Goal: Check status: Check status

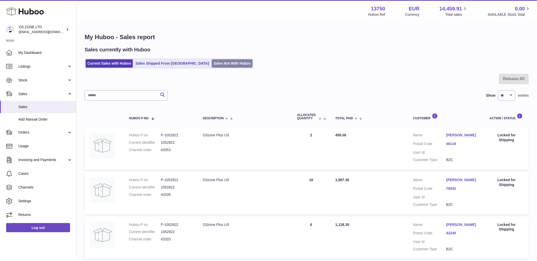
click at [212, 64] on link "Sales Not With Huboo" at bounding box center [232, 63] width 41 height 8
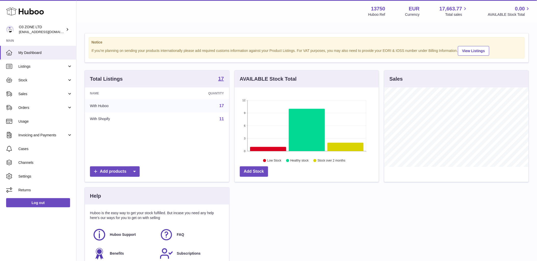
scroll to position [79, 144]
click at [26, 94] on span "Sales" at bounding box center [42, 94] width 49 height 5
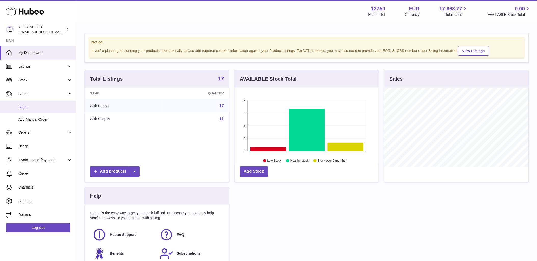
click at [31, 106] on span "Sales" at bounding box center [45, 107] width 54 height 5
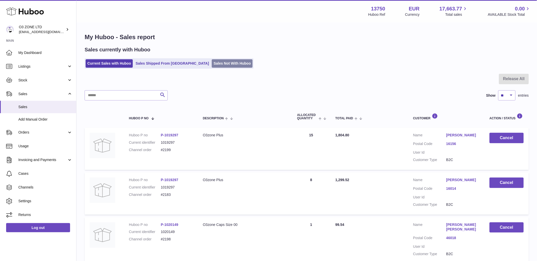
click at [217, 62] on link "Sales Not With Huboo" at bounding box center [232, 63] width 41 height 8
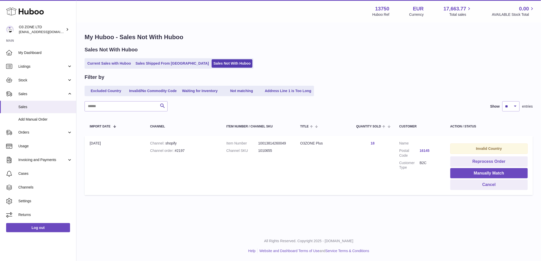
click at [424, 151] on link "16145" at bounding box center [430, 151] width 20 height 5
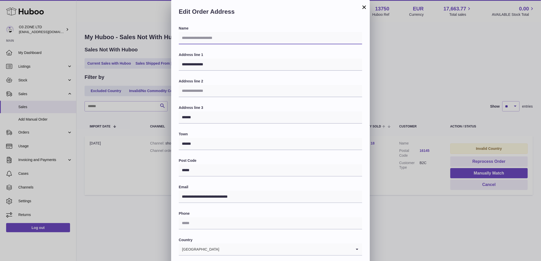
click at [234, 41] on input "text" at bounding box center [270, 38] width 183 height 12
drag, startPoint x: 401, startPoint y: 239, endPoint x: 401, endPoint y: 233, distance: 6.1
click at [401, 239] on div "**********" at bounding box center [270, 153] width 541 height 306
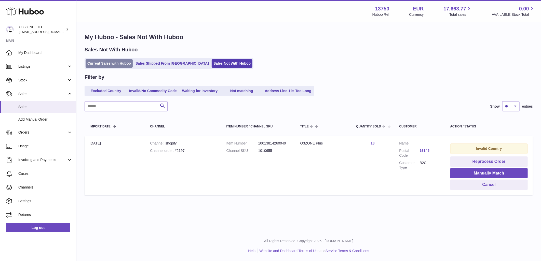
click at [101, 66] on link "Current Sales with Huboo" at bounding box center [109, 63] width 47 height 8
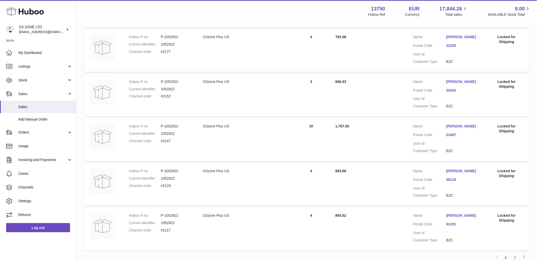
scroll to position [367, 0]
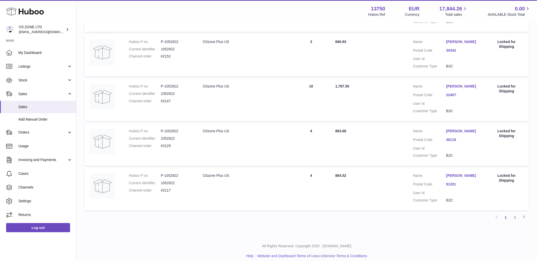
click at [517, 213] on link "2" at bounding box center [514, 217] width 9 height 9
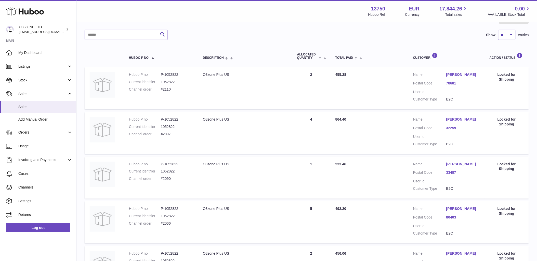
scroll to position [28, 0]
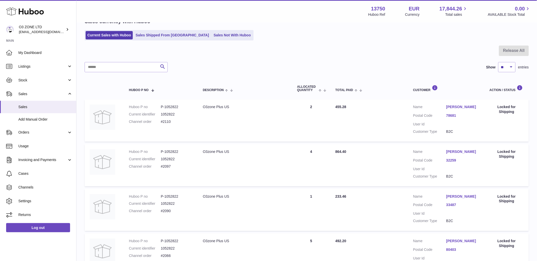
drag, startPoint x: 208, startPoint y: 31, endPoint x: 207, endPoint y: 48, distance: 17.8
click at [208, 31] on ul "Current Sales with Huboo Sales Shipped From [GEOGRAPHIC_DATA] Sales Not With Hu…" at bounding box center [169, 35] width 169 height 10
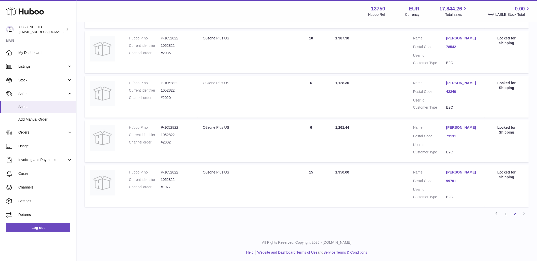
scroll to position [322, 0]
click at [514, 213] on link "2" at bounding box center [514, 212] width 9 height 9
click at [456, 170] on link "[PERSON_NAME]" at bounding box center [462, 171] width 33 height 5
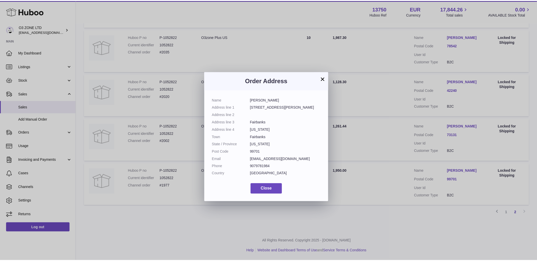
scroll to position [0, 0]
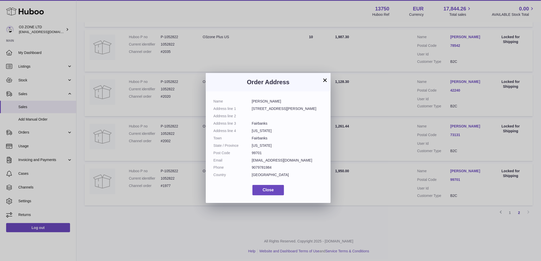
click at [325, 81] on button "×" at bounding box center [325, 80] width 6 height 6
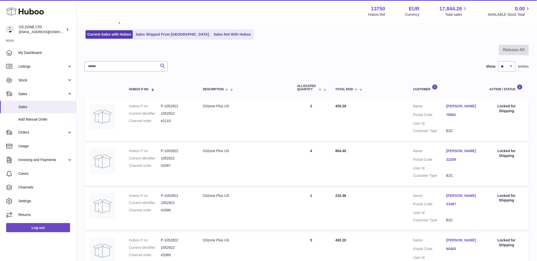
scroll to position [11, 0]
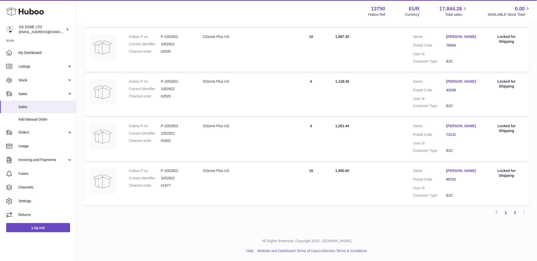
click at [507, 213] on link "1" at bounding box center [505, 212] width 9 height 9
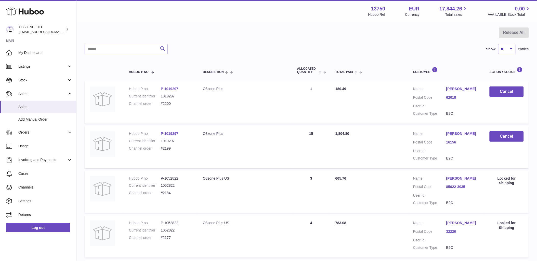
scroll to position [108, 0]
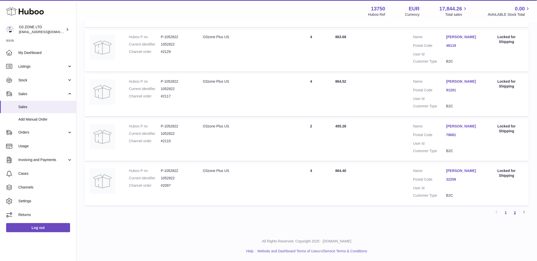
click at [516, 214] on link "2" at bounding box center [514, 212] width 9 height 9
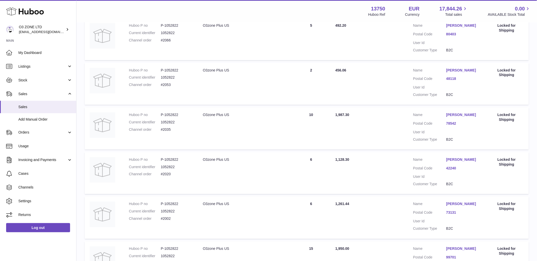
scroll to position [148, 0]
